Goal: Communication & Community: Answer question/provide support

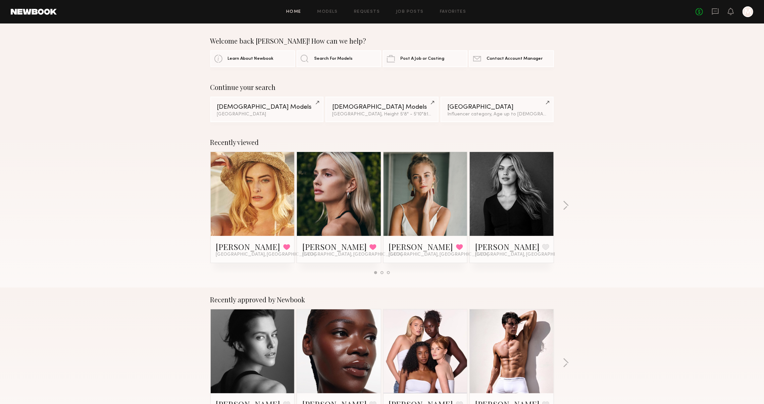
click at [712, 16] on link at bounding box center [715, 12] width 7 height 8
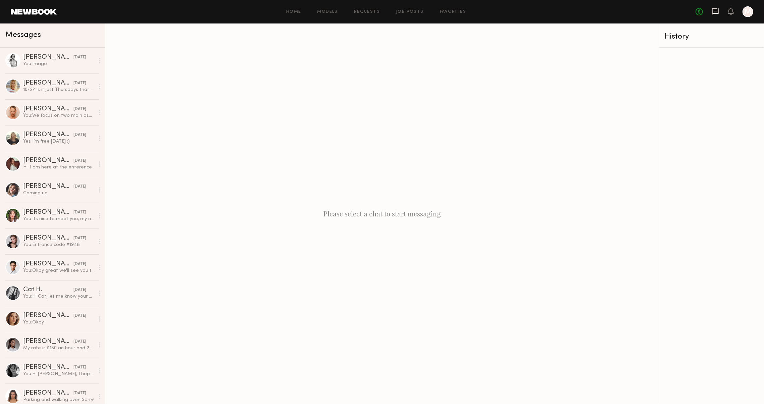
click at [716, 11] on icon at bounding box center [715, 11] width 7 height 7
click at [441, 11] on link "Favorites" at bounding box center [453, 12] width 27 height 4
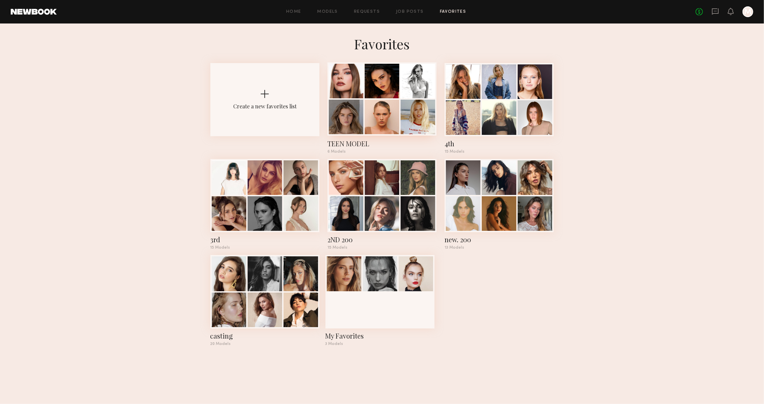
click at [362, 82] on div at bounding box center [346, 81] width 35 height 35
click at [510, 96] on div at bounding box center [499, 81] width 35 height 35
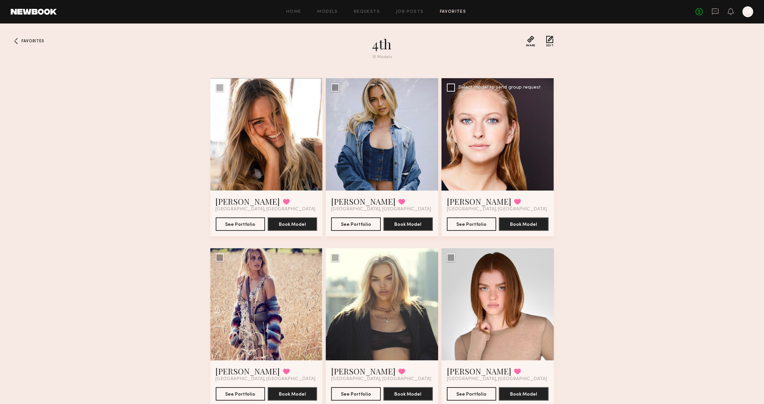
scroll to position [6, 0]
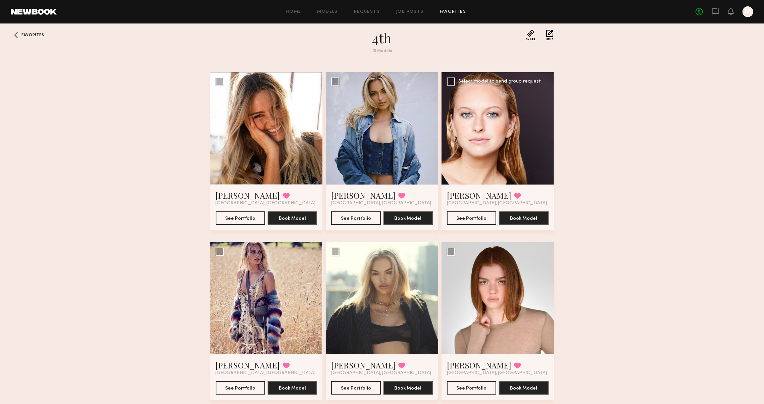
click at [459, 186] on div "Savanna G. Favorited Los Angeles, CA See Portfolio Book Model" at bounding box center [498, 208] width 112 height 46
click at [462, 190] on link "Savanna G." at bounding box center [479, 195] width 64 height 11
click at [344, 201] on span "[GEOGRAPHIC_DATA], [GEOGRAPHIC_DATA]" at bounding box center [381, 203] width 100 height 5
click at [346, 193] on link "[PERSON_NAME]" at bounding box center [363, 195] width 64 height 11
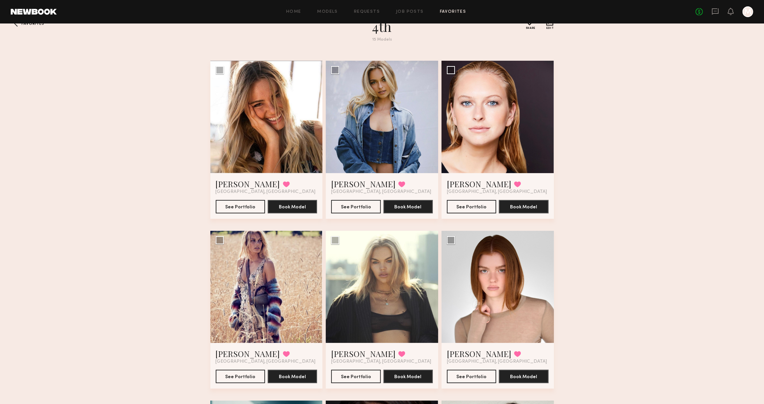
scroll to position [18, 0]
click at [473, 176] on div "Savanna G. Favorited Los Angeles, CA See Portfolio Book Model" at bounding box center [498, 196] width 112 height 46
click at [472, 179] on link "Savanna G." at bounding box center [479, 183] width 64 height 11
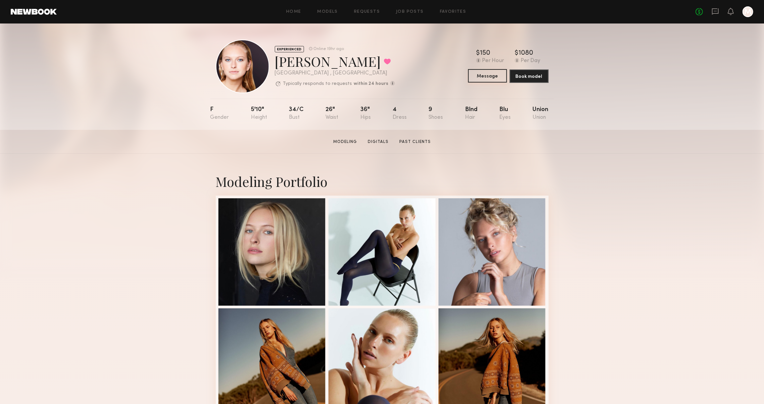
click at [477, 78] on button "Message" at bounding box center [487, 75] width 39 height 13
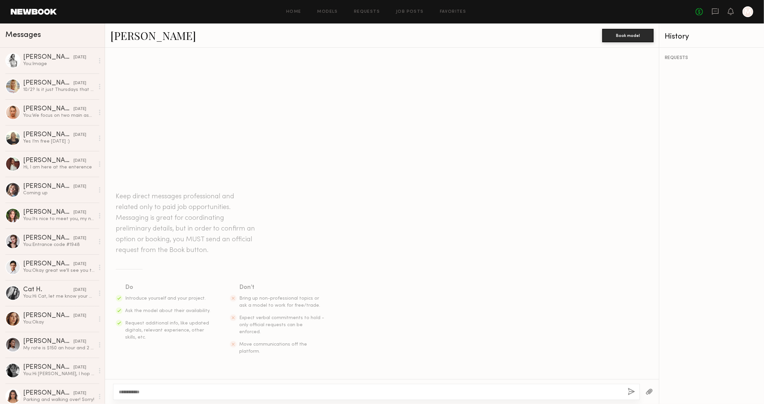
type textarea "**********"
click at [628, 388] on button "button" at bounding box center [631, 392] width 7 height 8
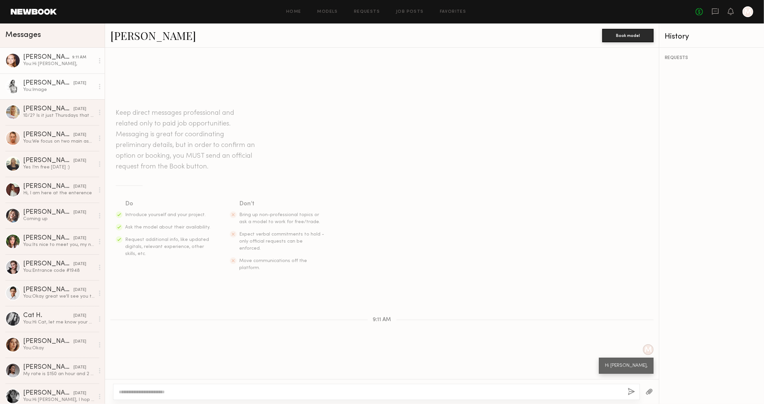
click at [49, 90] on div "You: Image" at bounding box center [58, 90] width 71 height 6
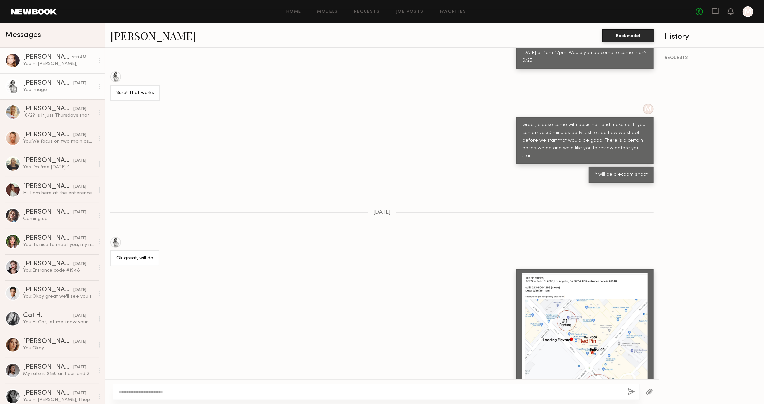
click at [33, 64] on div "You: Hi Savanna," at bounding box center [58, 64] width 71 height 6
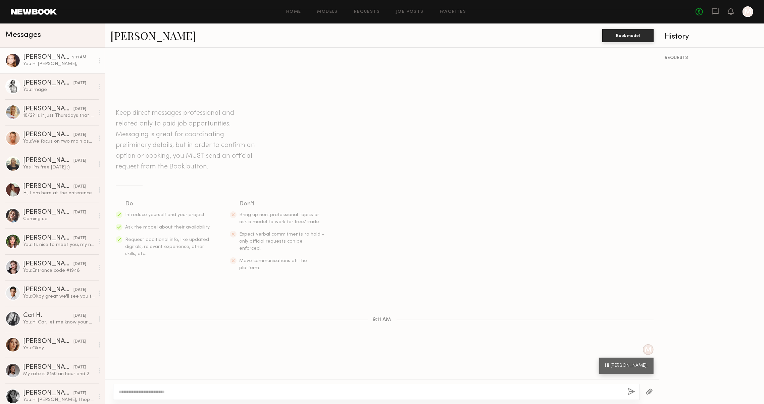
click at [365, 396] on div at bounding box center [376, 392] width 527 height 16
click at [367, 392] on textarea at bounding box center [371, 392] width 504 height 7
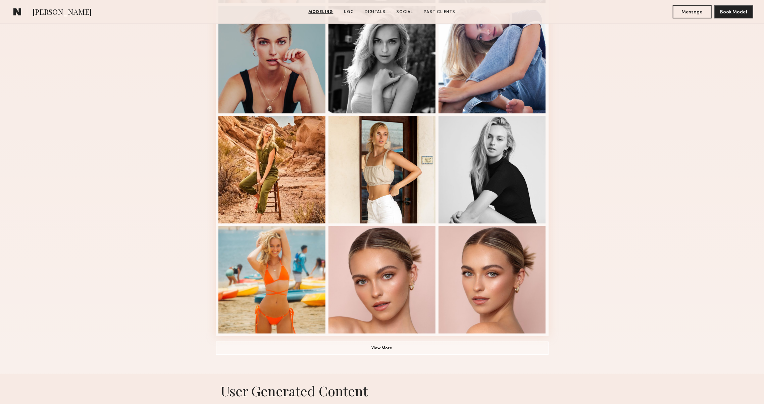
scroll to position [302, 0]
click at [499, 352] on button "View More" at bounding box center [382, 347] width 333 height 13
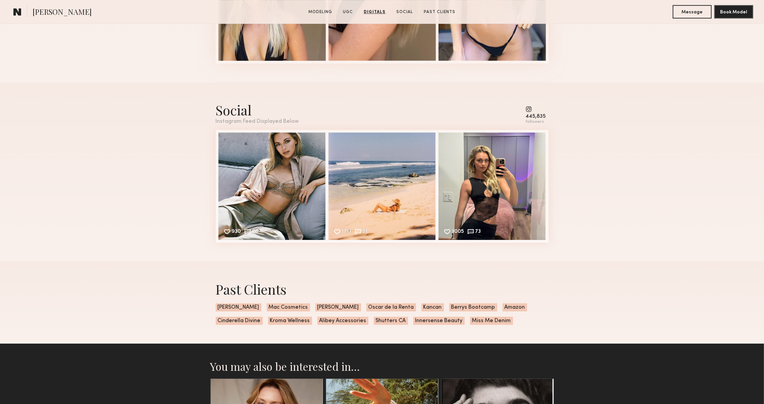
scroll to position [1978, 0]
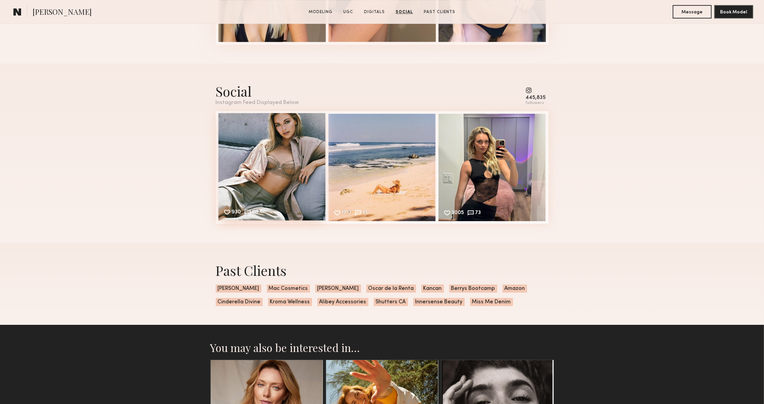
click at [277, 154] on div "930 26 Likes & comments displayed to show model’s engagement" at bounding box center [272, 166] width 107 height 107
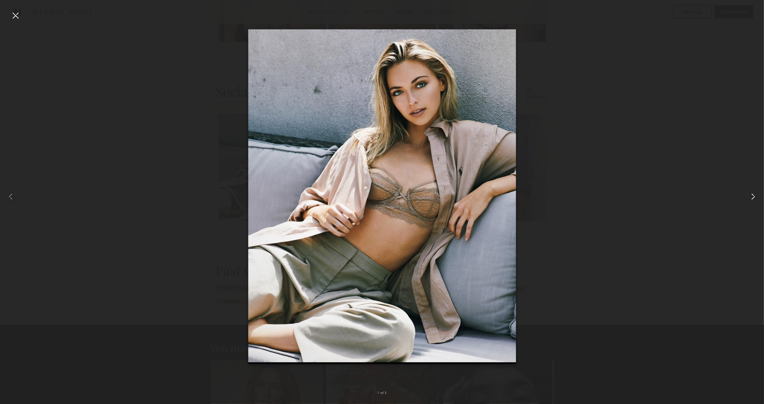
click at [756, 201] on common-icon at bounding box center [753, 196] width 11 height 11
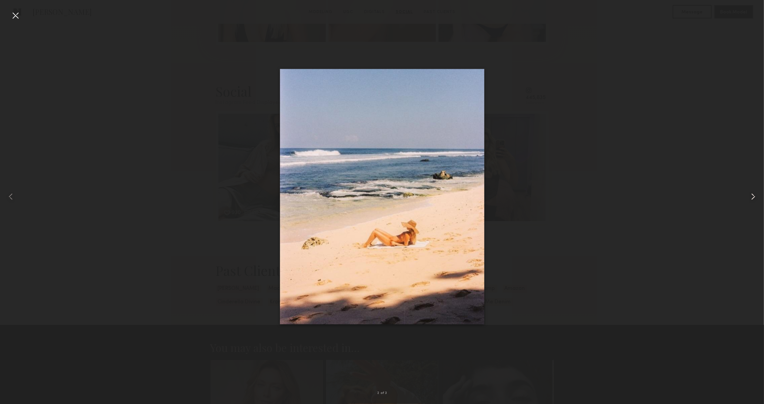
click at [756, 201] on common-icon at bounding box center [753, 196] width 11 height 11
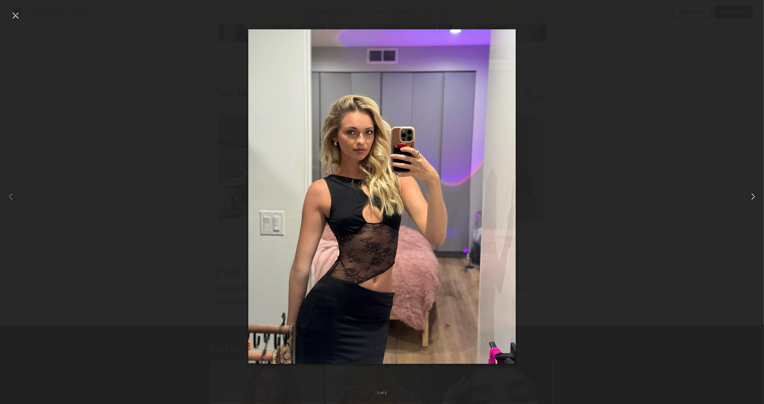
click at [756, 201] on common-icon at bounding box center [753, 196] width 11 height 11
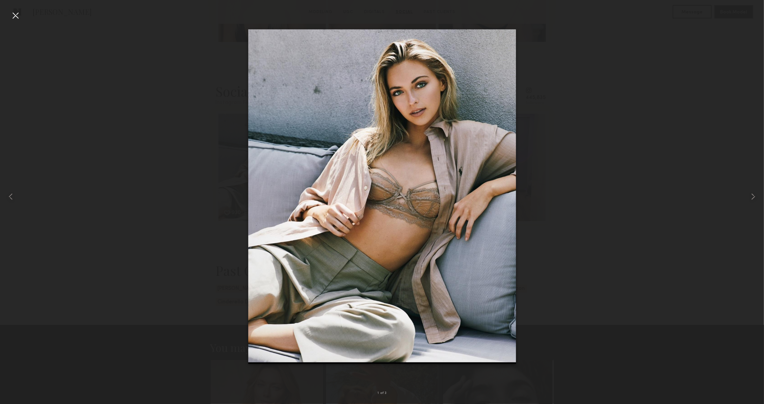
click at [11, 16] on div at bounding box center [15, 15] width 11 height 11
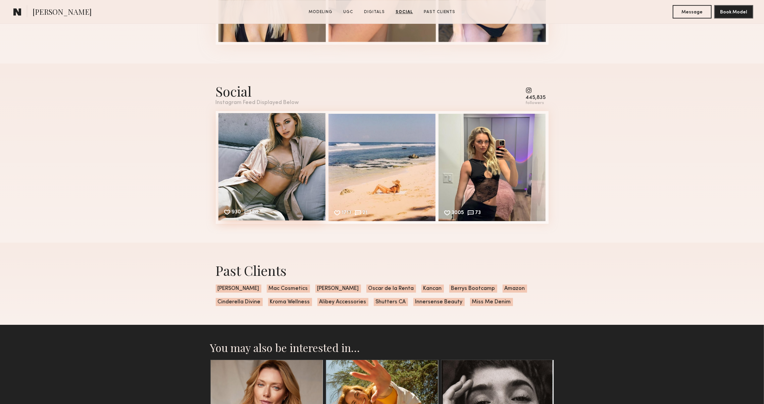
click at [279, 178] on div "930 26 Likes & comments displayed to show model’s engagement" at bounding box center [272, 166] width 107 height 107
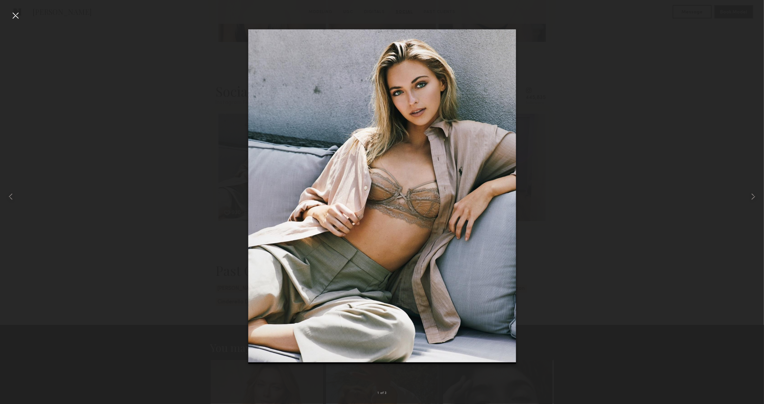
click at [19, 20] on div at bounding box center [15, 15] width 11 height 11
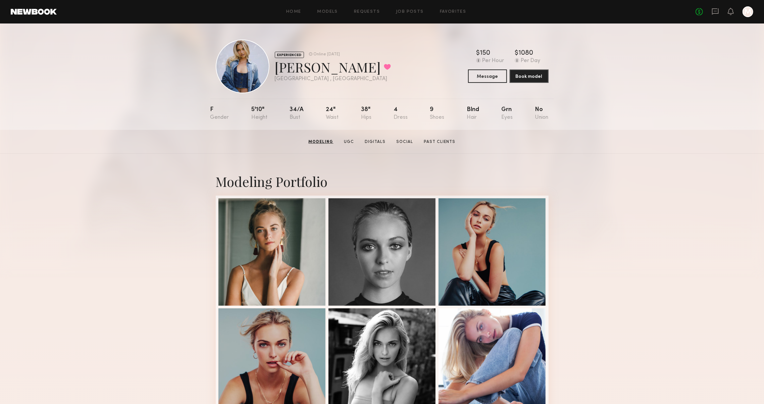
scroll to position [0, 0]
click at [305, 271] on div at bounding box center [272, 251] width 107 height 107
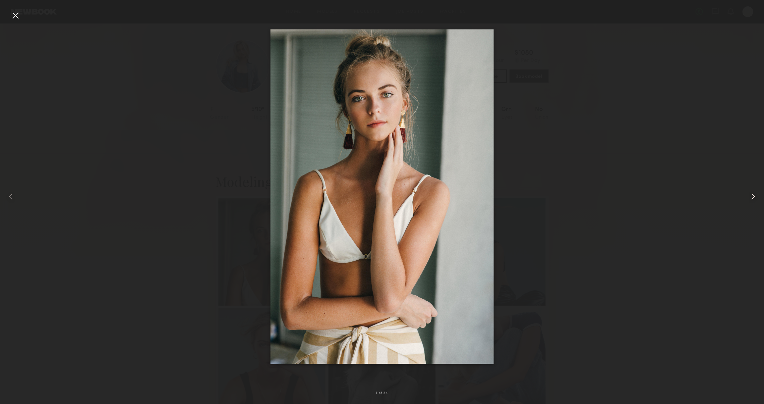
click at [749, 200] on common-icon at bounding box center [753, 196] width 11 height 11
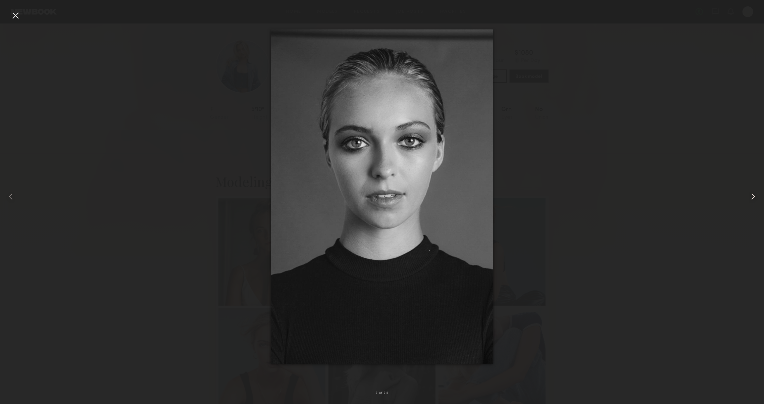
click at [749, 200] on common-icon at bounding box center [753, 196] width 11 height 11
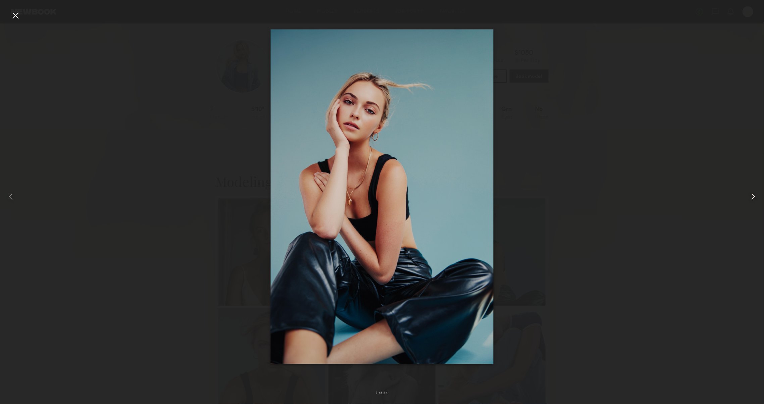
click at [749, 200] on common-icon at bounding box center [753, 196] width 11 height 11
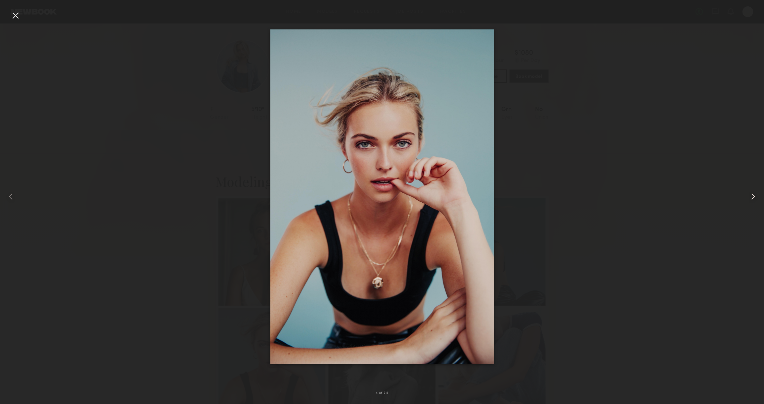
click at [749, 201] on common-icon at bounding box center [753, 196] width 11 height 11
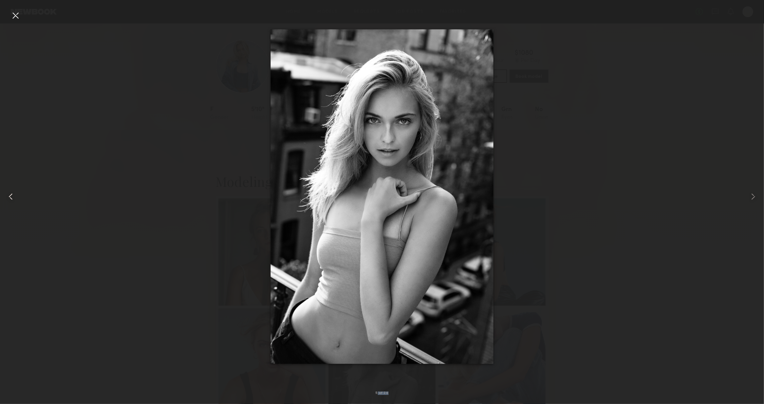
click at [20, 21] on div "5 of 24" at bounding box center [382, 202] width 764 height 404
click at [18, 13] on div at bounding box center [15, 15] width 11 height 11
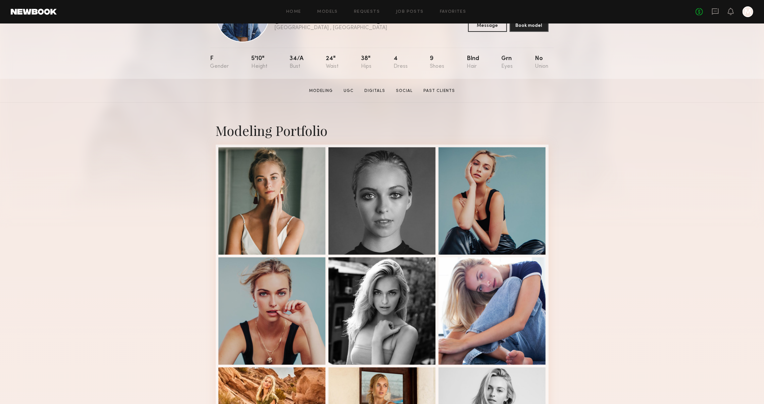
scroll to position [63, 0]
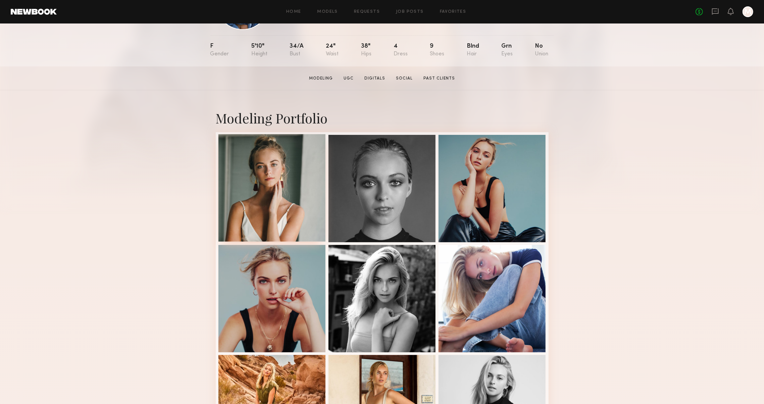
click at [264, 189] on div at bounding box center [272, 187] width 107 height 107
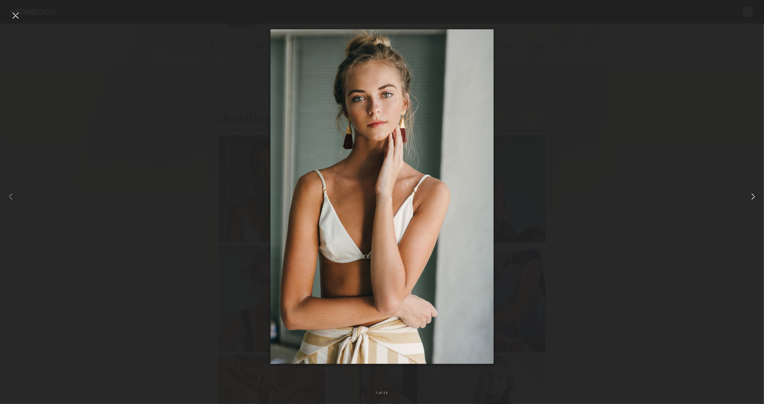
click at [750, 199] on common-icon at bounding box center [753, 196] width 11 height 11
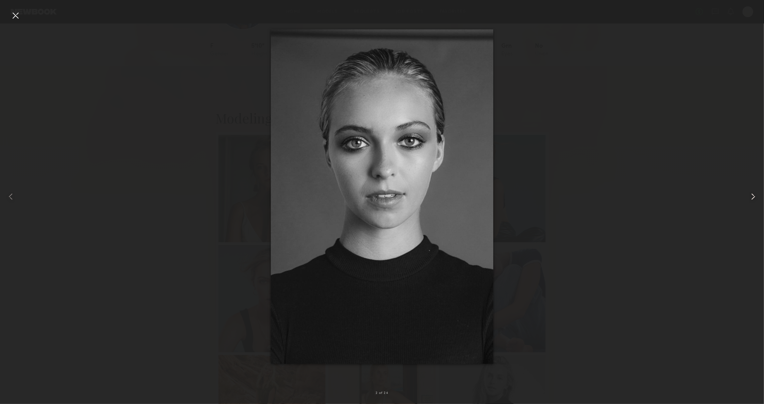
click at [750, 199] on common-icon at bounding box center [753, 196] width 11 height 11
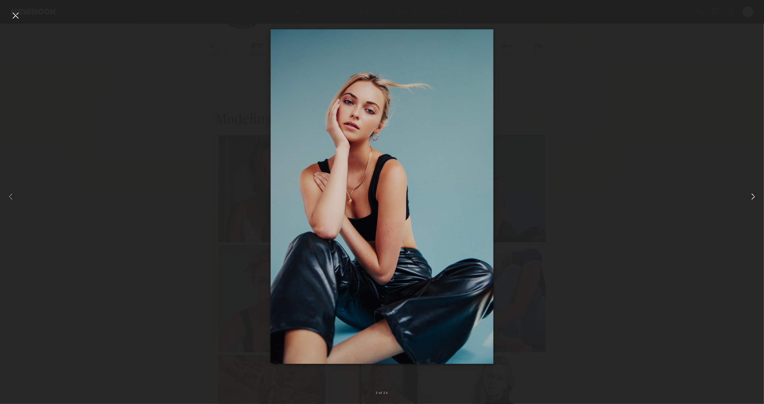
click at [750, 199] on common-icon at bounding box center [753, 196] width 11 height 11
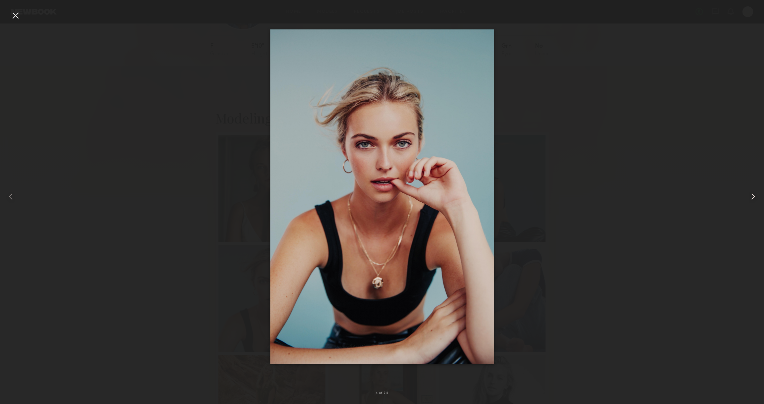
click at [750, 199] on common-icon at bounding box center [753, 196] width 11 height 11
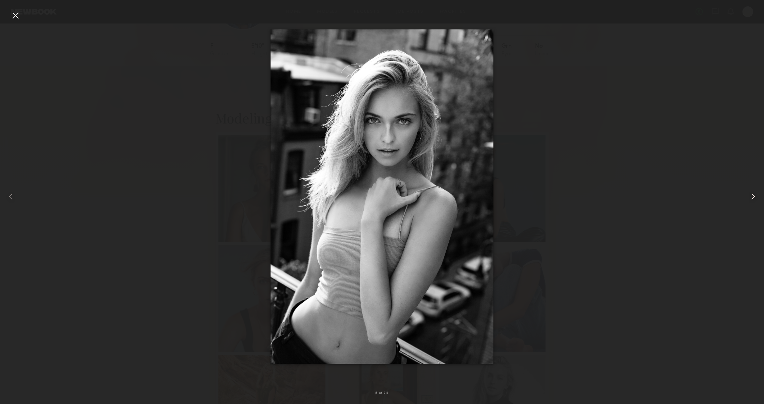
click at [750, 199] on common-icon at bounding box center [753, 196] width 11 height 11
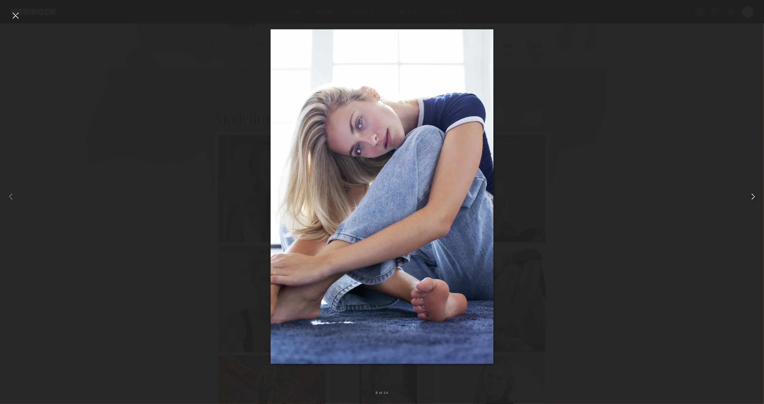
click at [750, 199] on common-icon at bounding box center [753, 196] width 11 height 11
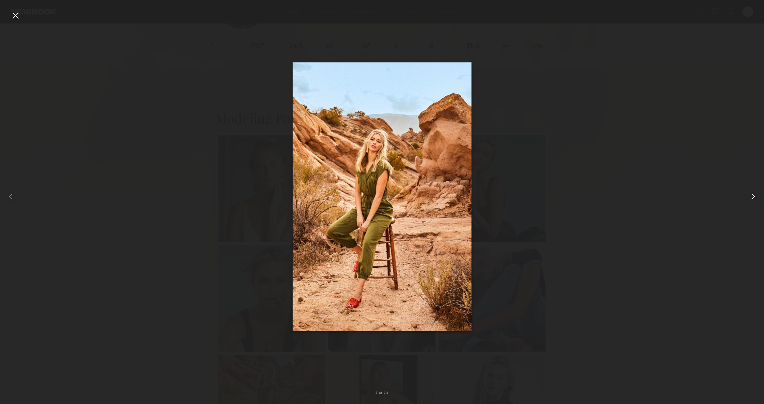
click at [750, 199] on common-icon at bounding box center [753, 196] width 11 height 11
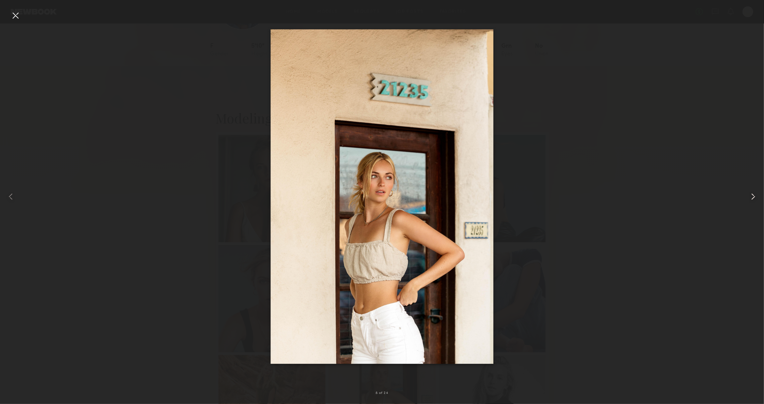
click at [750, 199] on common-icon at bounding box center [753, 196] width 11 height 11
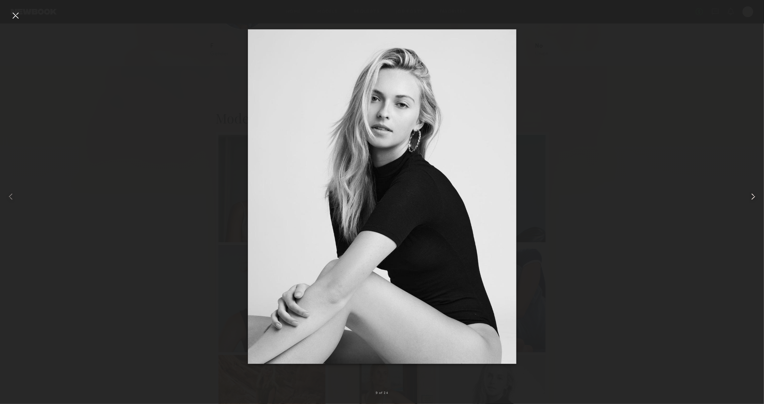
click at [750, 199] on common-icon at bounding box center [753, 196] width 11 height 11
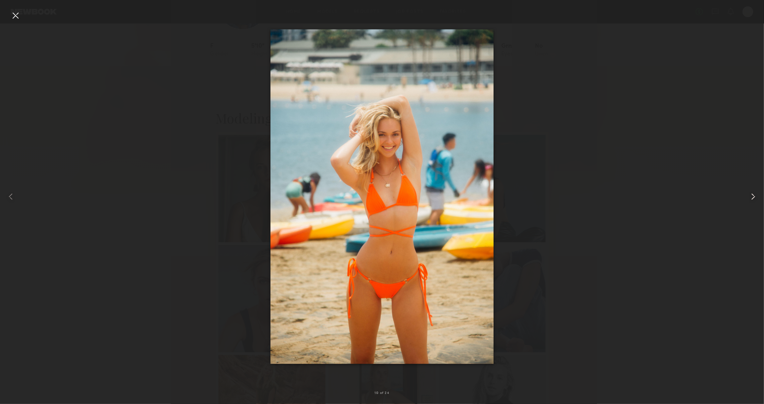
click at [750, 199] on common-icon at bounding box center [753, 196] width 11 height 11
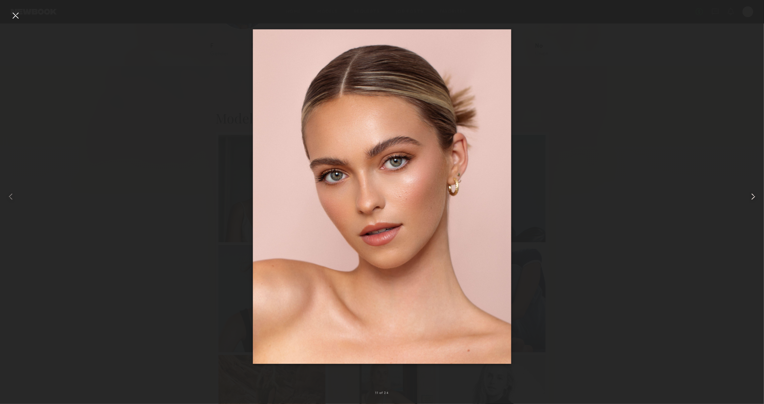
click at [750, 199] on common-icon at bounding box center [753, 196] width 11 height 11
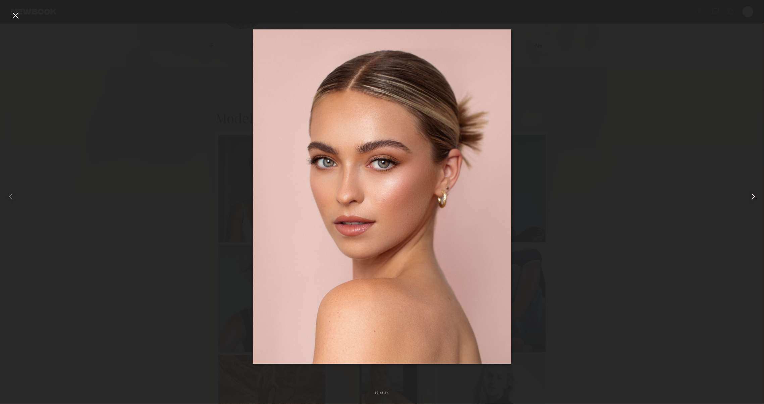
click at [750, 199] on common-icon at bounding box center [753, 196] width 11 height 11
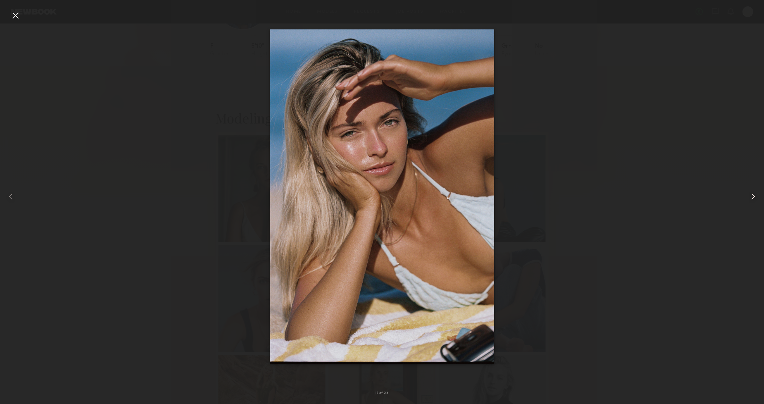
click at [750, 199] on common-icon at bounding box center [753, 196] width 11 height 11
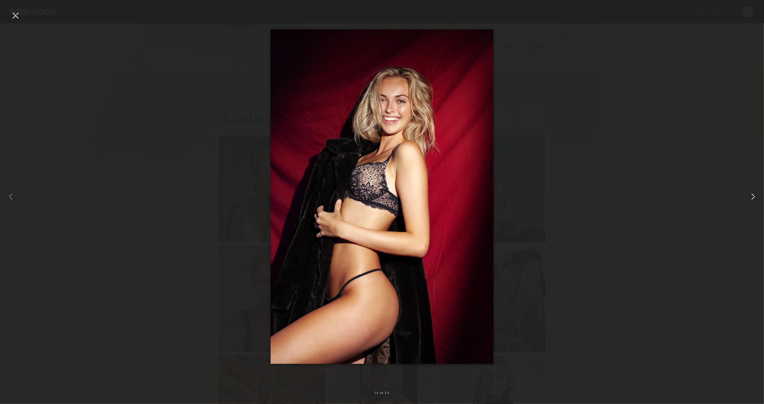
click at [750, 199] on common-icon at bounding box center [753, 196] width 11 height 11
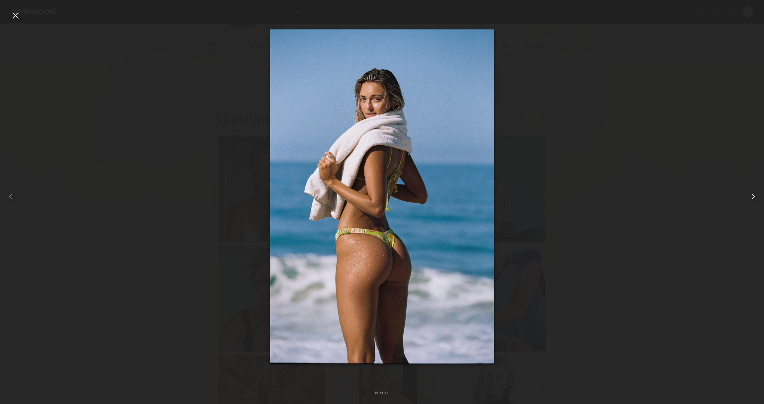
click at [750, 199] on common-icon at bounding box center [753, 196] width 11 height 11
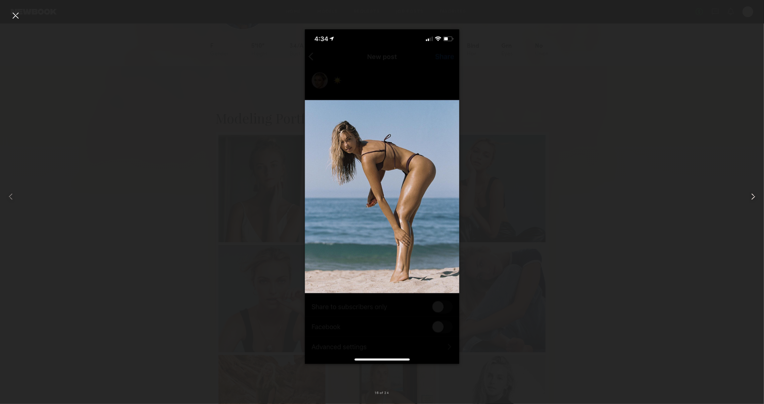
click at [750, 199] on common-icon at bounding box center [753, 196] width 11 height 11
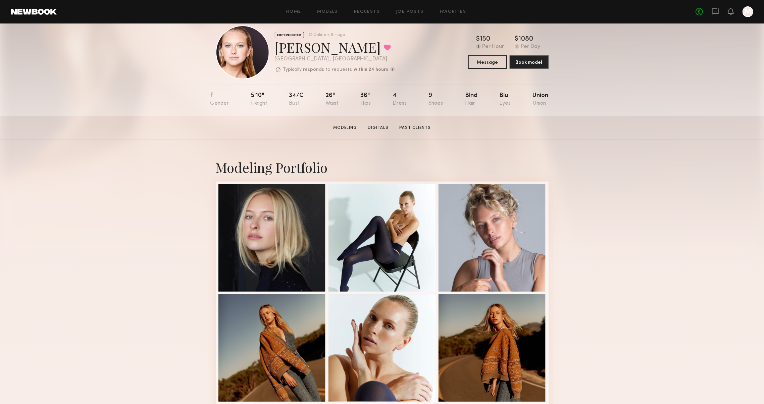
scroll to position [12, 0]
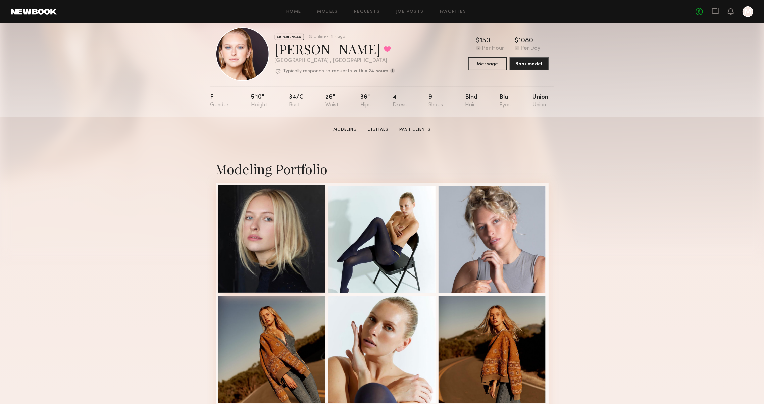
click at [265, 252] on div at bounding box center [272, 238] width 107 height 107
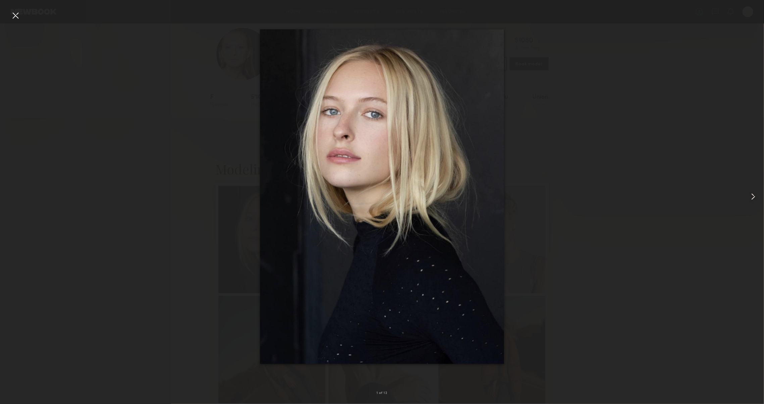
click at [754, 203] on div at bounding box center [749, 197] width 31 height 372
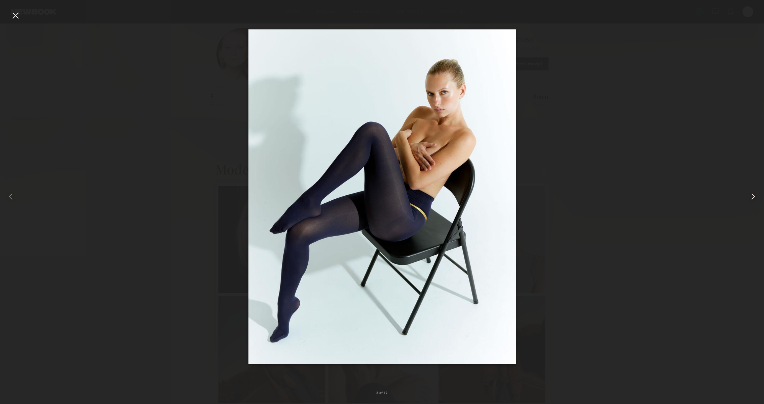
click at [754, 203] on div at bounding box center [749, 197] width 31 height 372
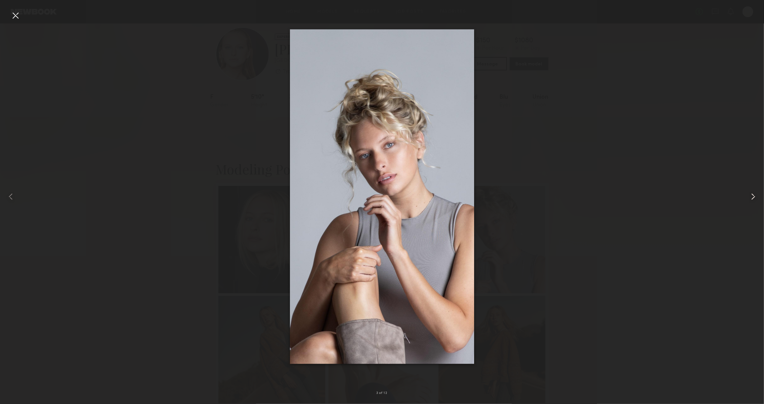
click at [754, 203] on div at bounding box center [749, 197] width 31 height 372
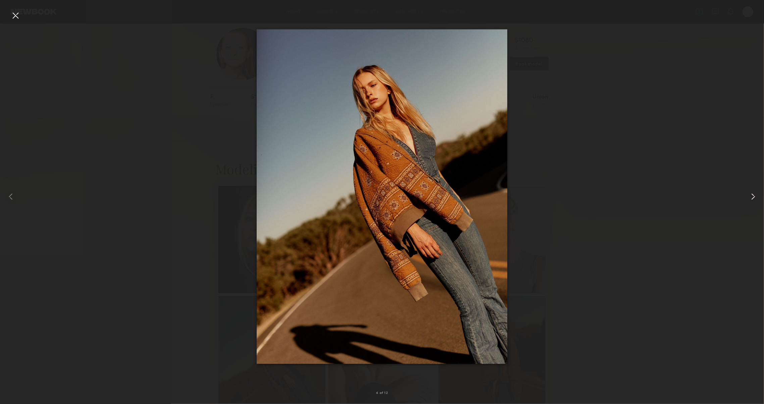
click at [754, 203] on div at bounding box center [749, 197] width 31 height 372
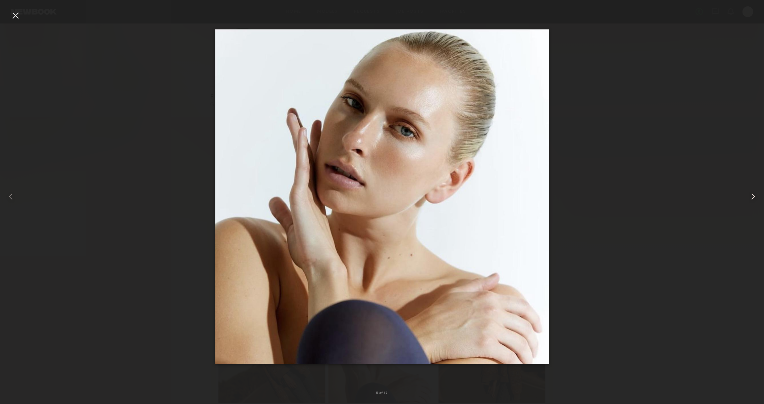
click at [754, 203] on div at bounding box center [749, 197] width 31 height 372
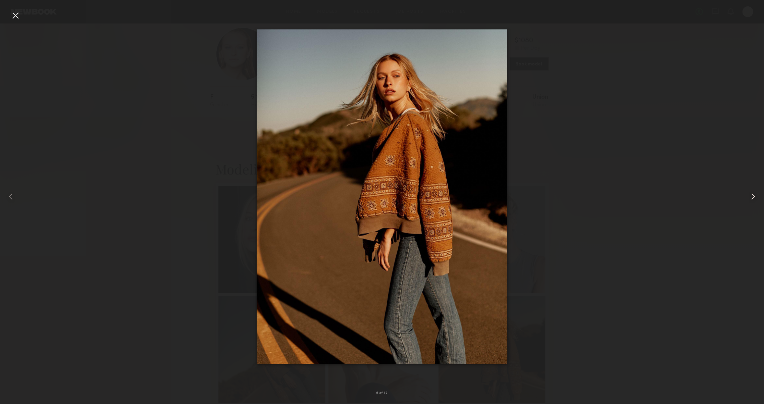
click at [754, 203] on div at bounding box center [749, 197] width 31 height 372
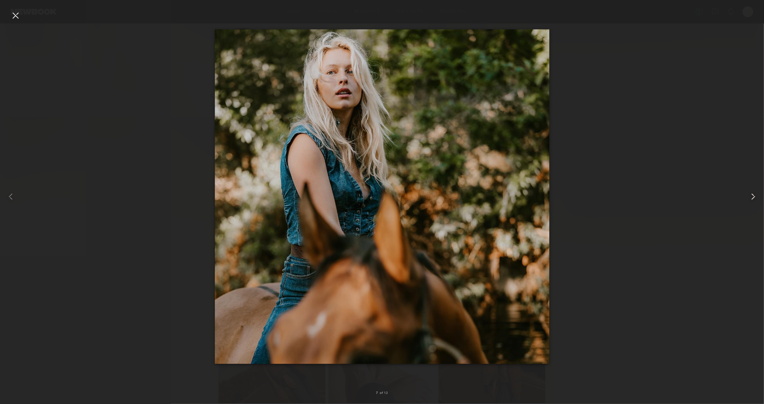
click at [754, 203] on div at bounding box center [749, 197] width 31 height 372
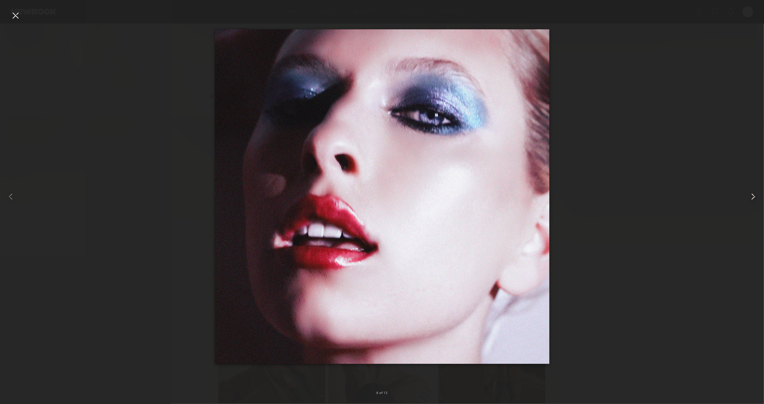
click at [754, 203] on div at bounding box center [749, 197] width 31 height 372
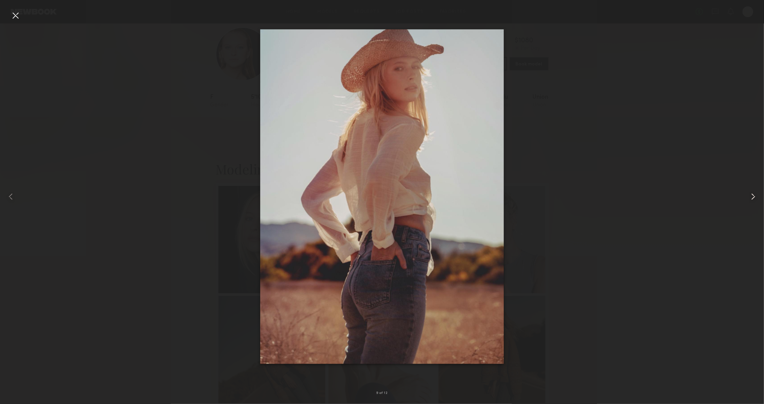
click at [754, 203] on div at bounding box center [749, 197] width 31 height 372
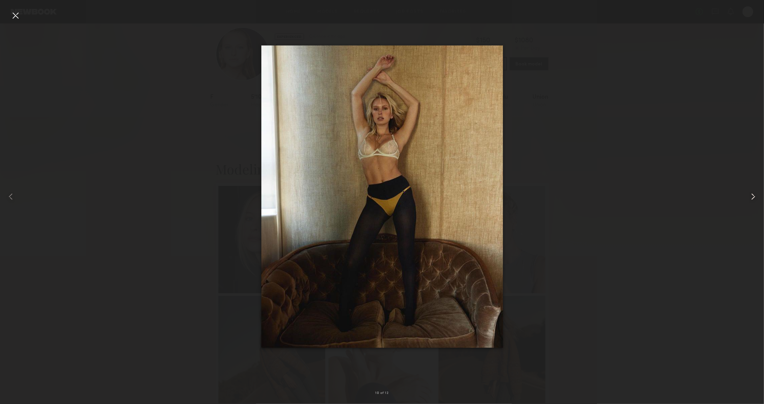
click at [754, 203] on div at bounding box center [749, 197] width 31 height 372
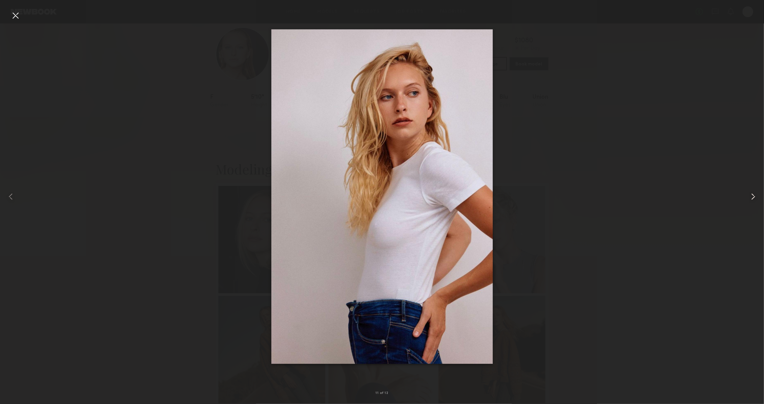
click at [754, 203] on div at bounding box center [749, 197] width 31 height 372
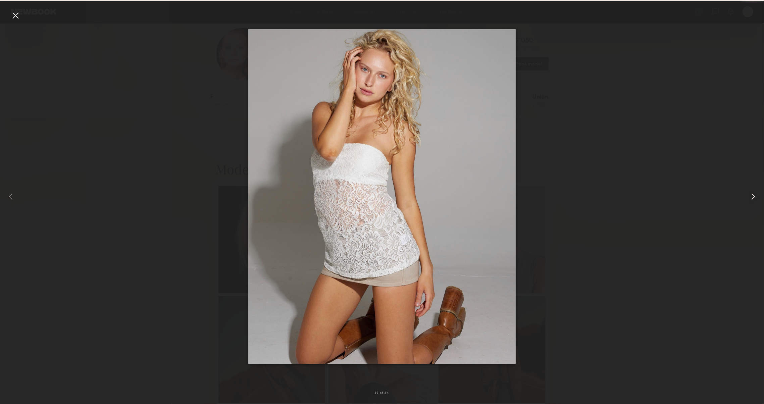
click at [754, 203] on div at bounding box center [749, 197] width 31 height 372
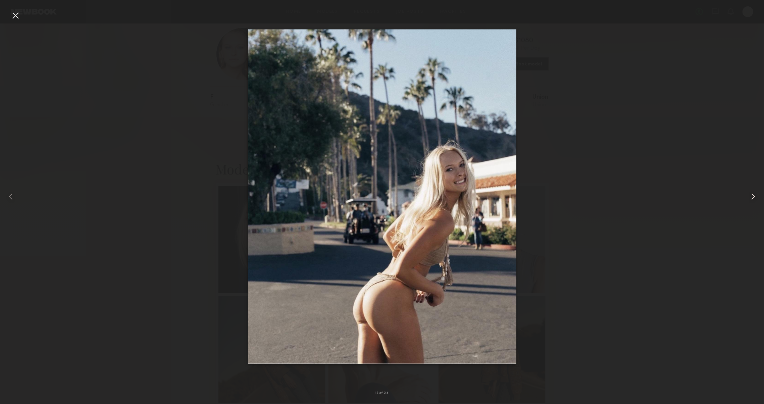
click at [754, 203] on div at bounding box center [749, 197] width 31 height 372
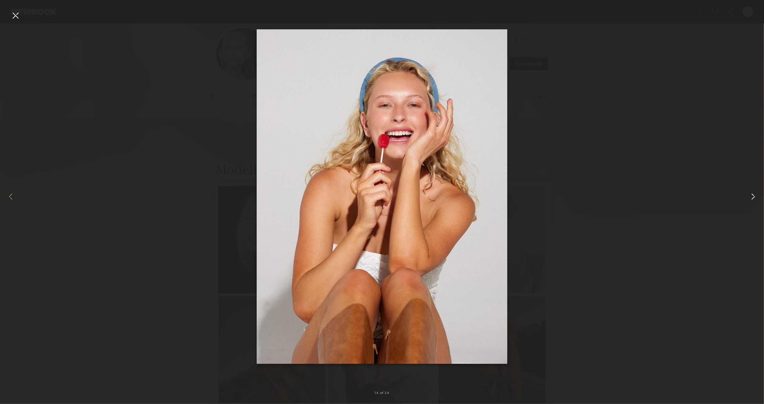
click at [754, 204] on div at bounding box center [749, 197] width 31 height 372
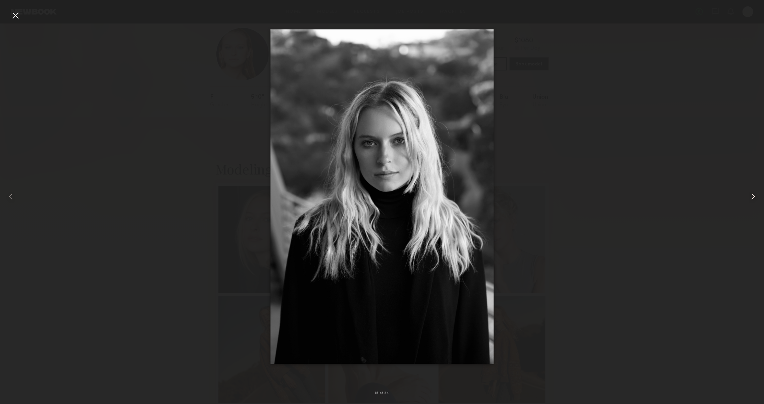
click at [754, 204] on div at bounding box center [749, 197] width 31 height 372
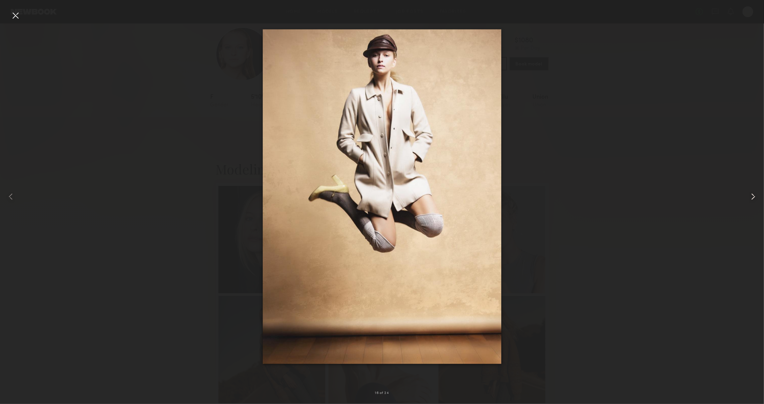
click at [754, 204] on div at bounding box center [749, 197] width 31 height 372
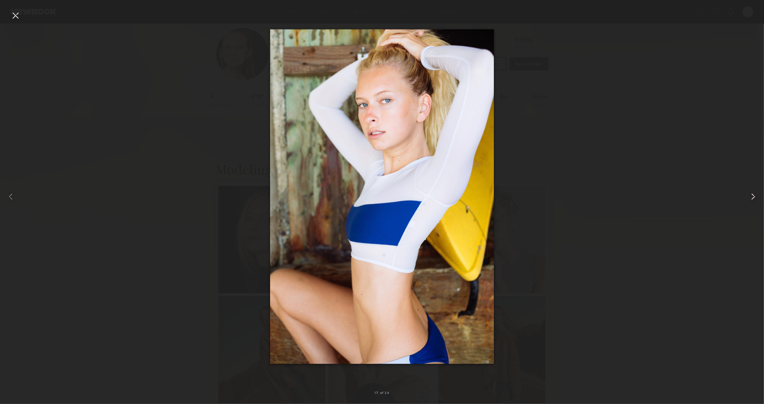
click at [754, 204] on div at bounding box center [749, 197] width 31 height 372
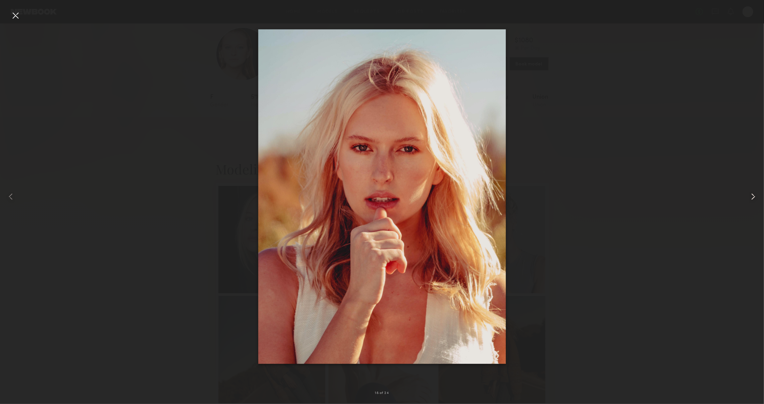
click at [754, 204] on div at bounding box center [749, 197] width 31 height 372
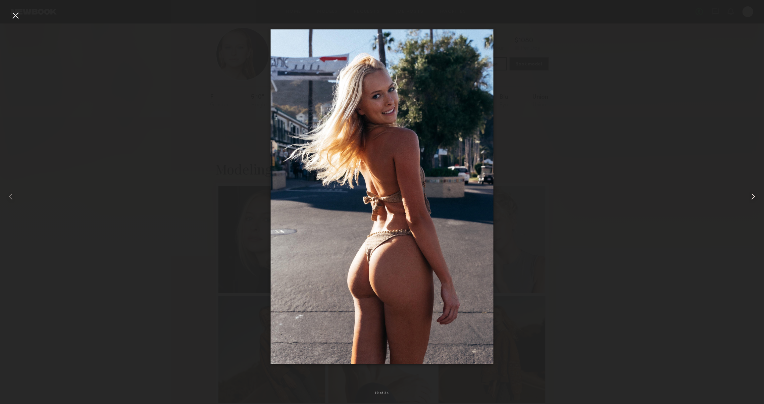
click at [754, 204] on div at bounding box center [749, 197] width 31 height 372
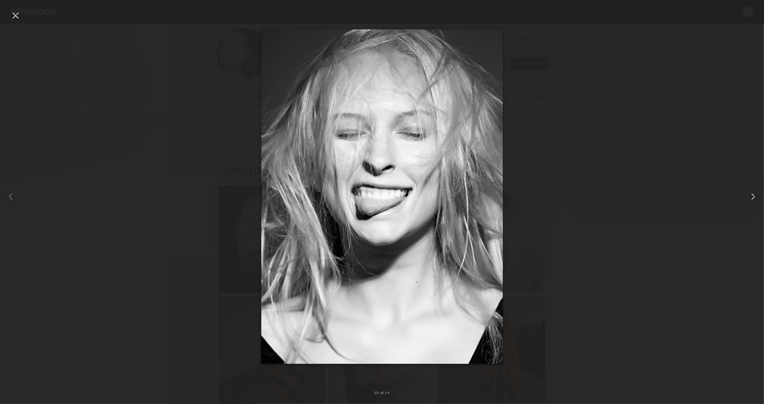
click at [754, 204] on div at bounding box center [749, 197] width 31 height 372
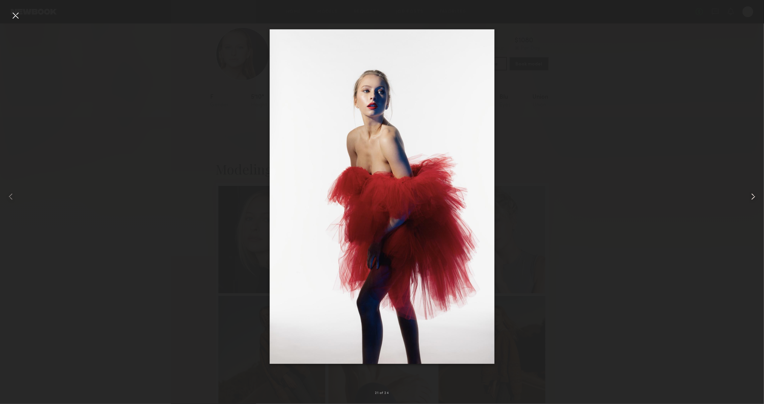
click at [754, 204] on div at bounding box center [749, 197] width 31 height 372
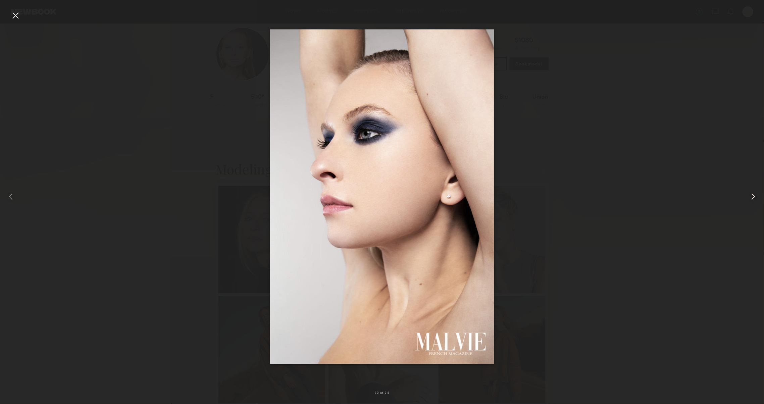
click at [754, 204] on div at bounding box center [749, 197] width 31 height 372
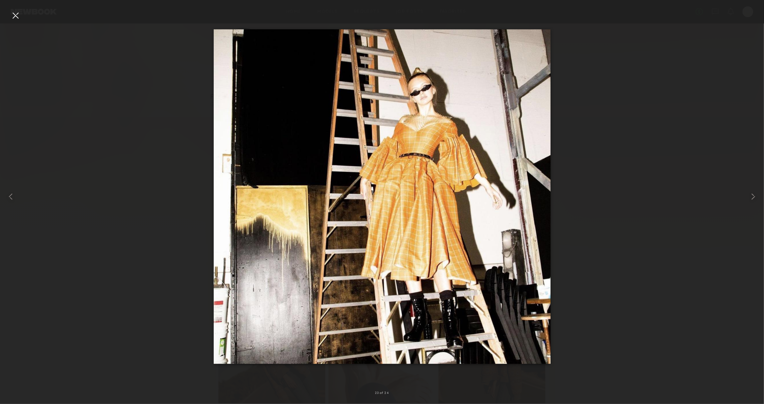
click at [11, 19] on div at bounding box center [15, 15] width 11 height 11
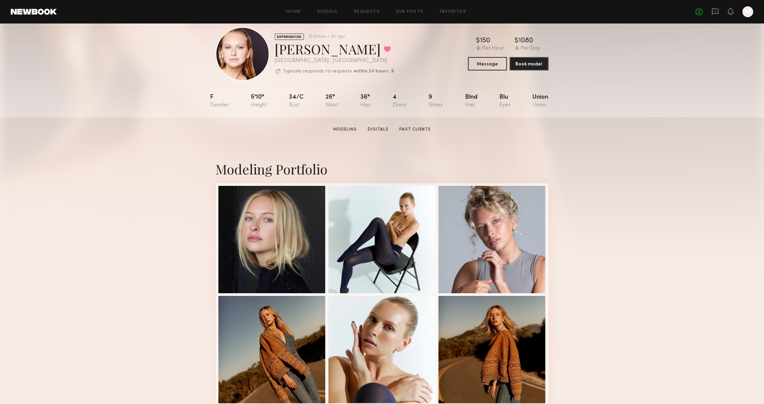
click at [55, 108] on div "EXPERIENCED Online < 1hr ago Savanna G. Favorited Los Angeles , CA Typically re…" at bounding box center [382, 64] width 764 height 106
click at [704, 7] on div "No fees up to $5,000 M" at bounding box center [725, 11] width 58 height 11
click at [712, 11] on icon at bounding box center [715, 11] width 7 height 6
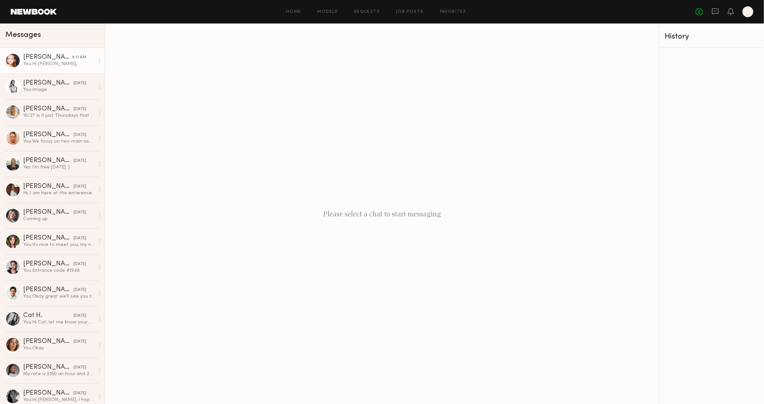
click at [43, 61] on div "You: Hi Savanna," at bounding box center [58, 64] width 71 height 6
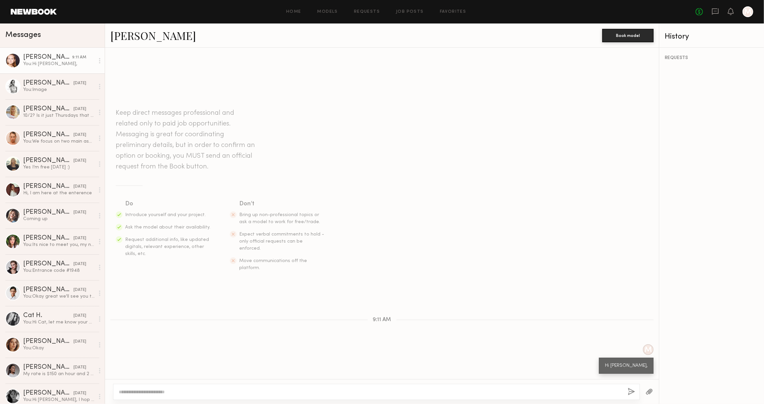
click at [427, 391] on textarea at bounding box center [371, 392] width 504 height 7
type textarea "*"
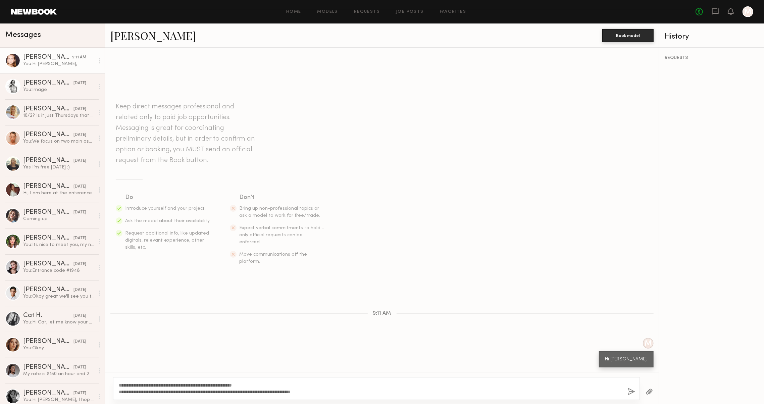
type textarea "**********"
click at [622, 389] on div "**********" at bounding box center [376, 388] width 527 height 23
click at [628, 389] on button "button" at bounding box center [631, 392] width 7 height 8
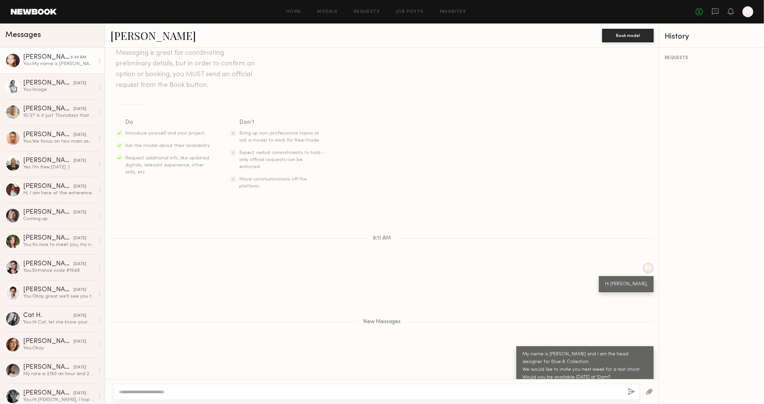
click at [588, 390] on textarea at bounding box center [368, 392] width 498 height 7
type textarea "**********"
click at [628, 394] on button "button" at bounding box center [631, 392] width 7 height 8
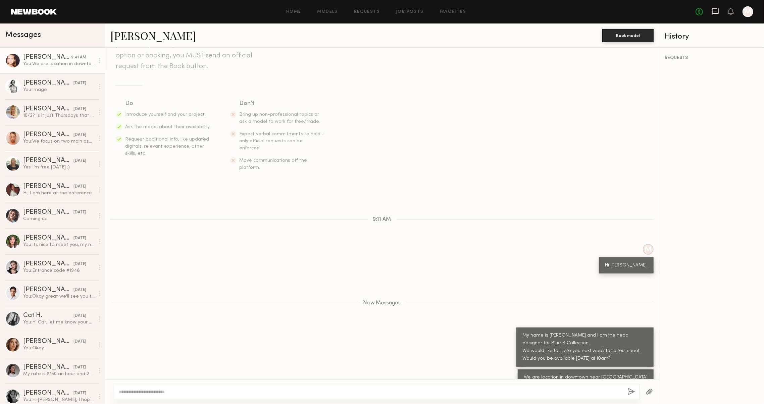
click at [712, 10] on icon at bounding box center [715, 11] width 7 height 7
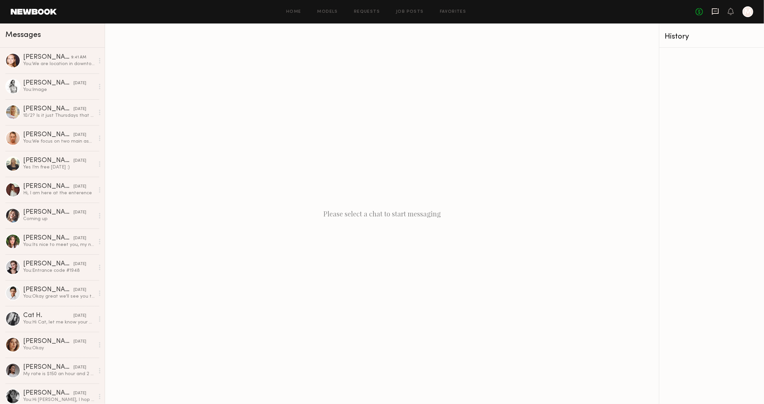
click at [712, 9] on icon at bounding box center [715, 11] width 7 height 7
click at [712, 12] on icon at bounding box center [715, 11] width 7 height 6
click at [59, 66] on div "You: We are location in downtown near flower street" at bounding box center [58, 64] width 71 height 6
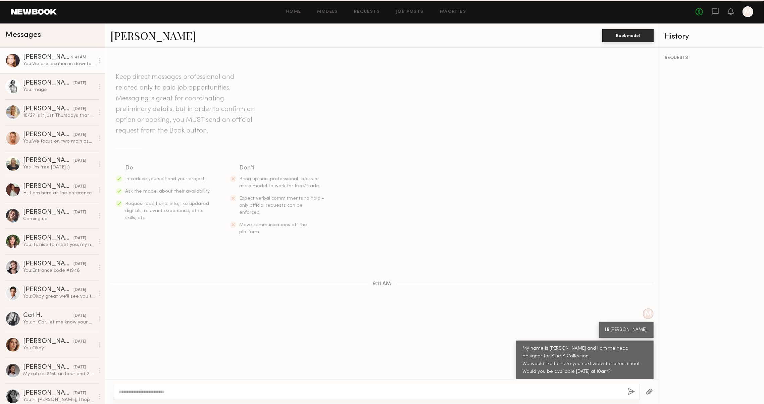
scroll to position [13, 0]
